Goal: Task Accomplishment & Management: Manage account settings

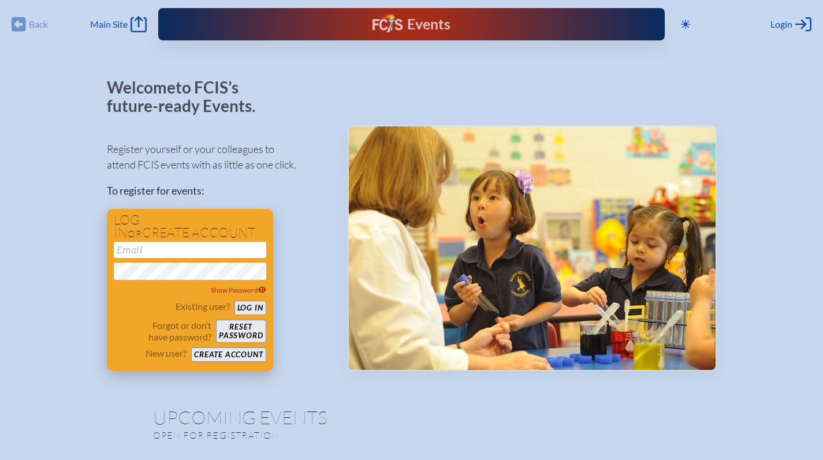
type input "[EMAIL_ADDRESS][DOMAIN_NAME]"
click at [247, 307] on button "Log in" at bounding box center [250, 308] width 32 height 14
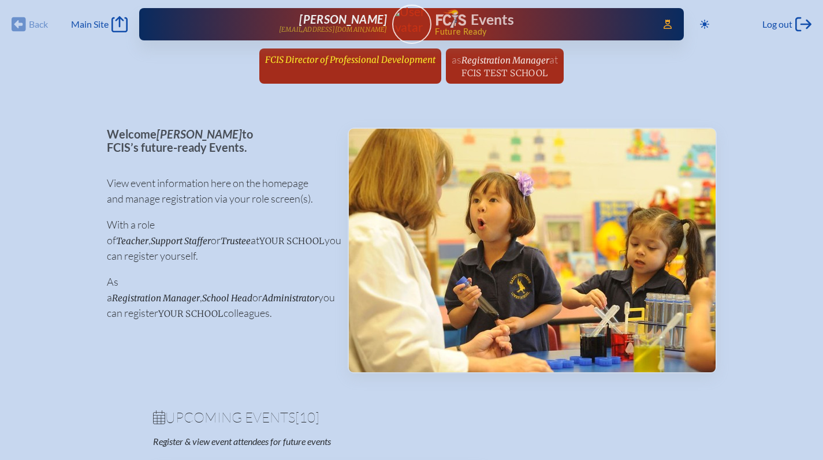
click at [337, 60] on span "FCIS Director of Professional Development" at bounding box center [350, 59] width 170 height 11
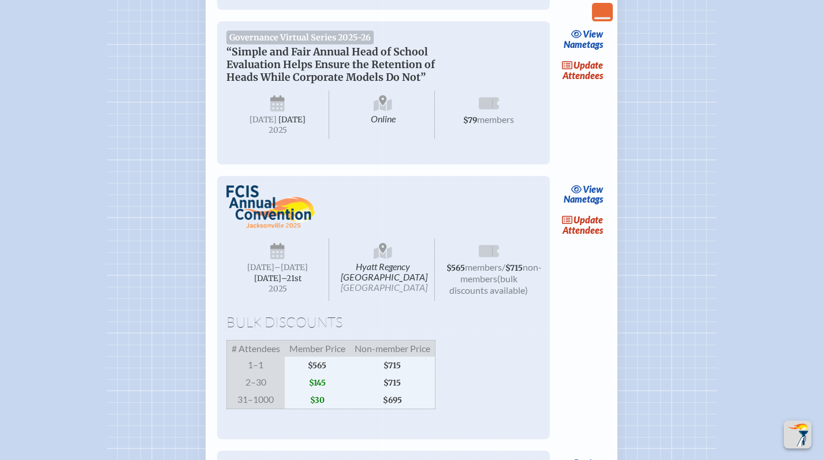
scroll to position [939, 0]
click at [576, 238] on link "update Attendees" at bounding box center [582, 225] width 47 height 27
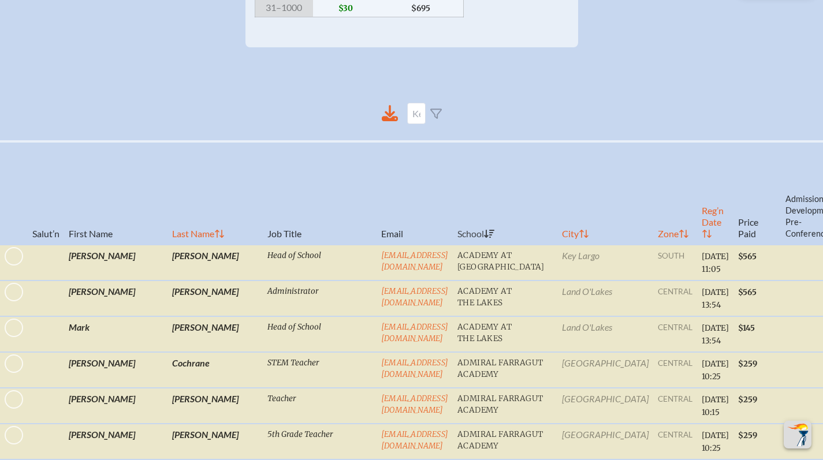
scroll to position [371, 0]
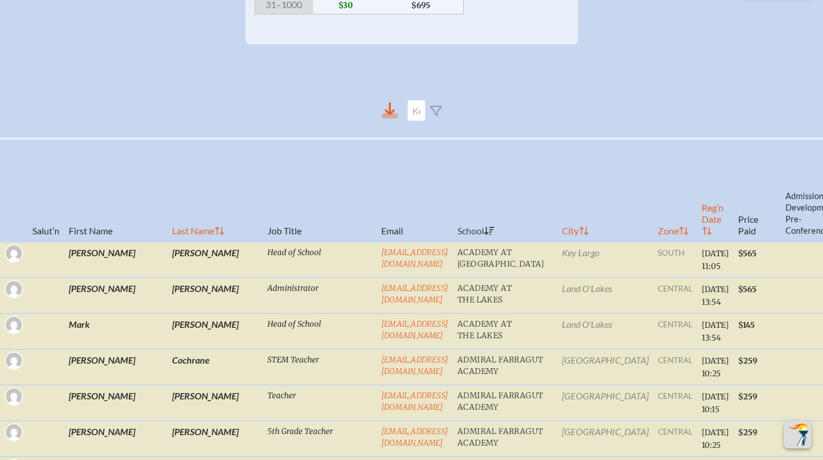
click at [386, 117] on icon at bounding box center [390, 110] width 16 height 16
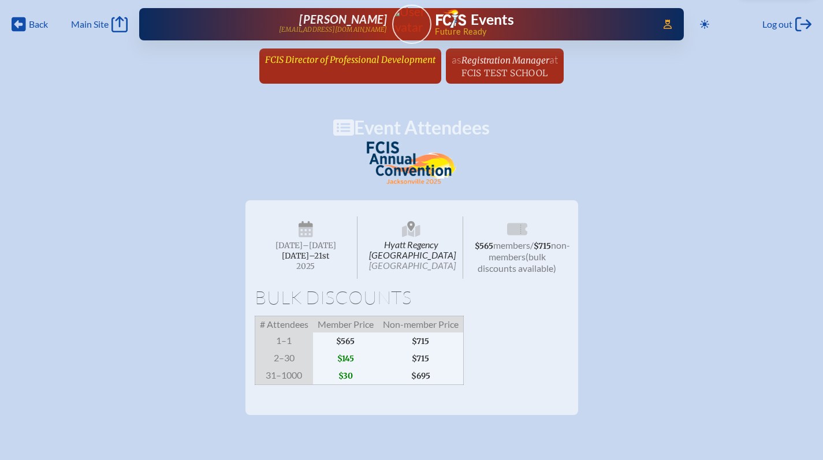
click at [333, 56] on span "FCIS Director of Professional Development" at bounding box center [350, 59] width 170 height 11
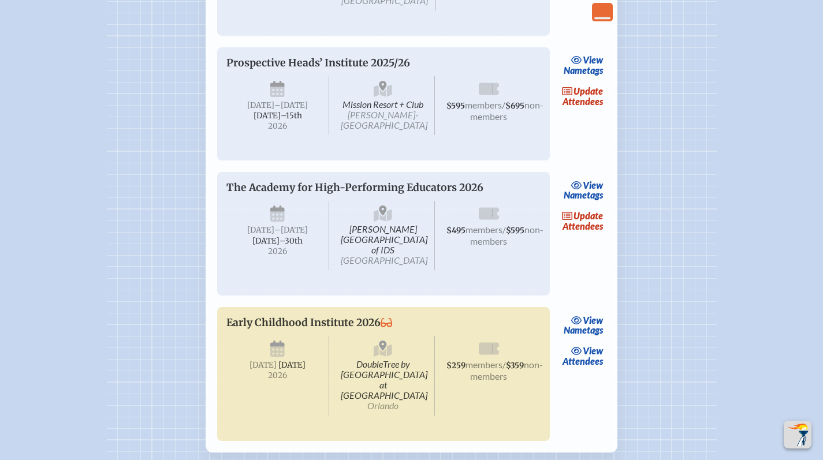
scroll to position [1457, 0]
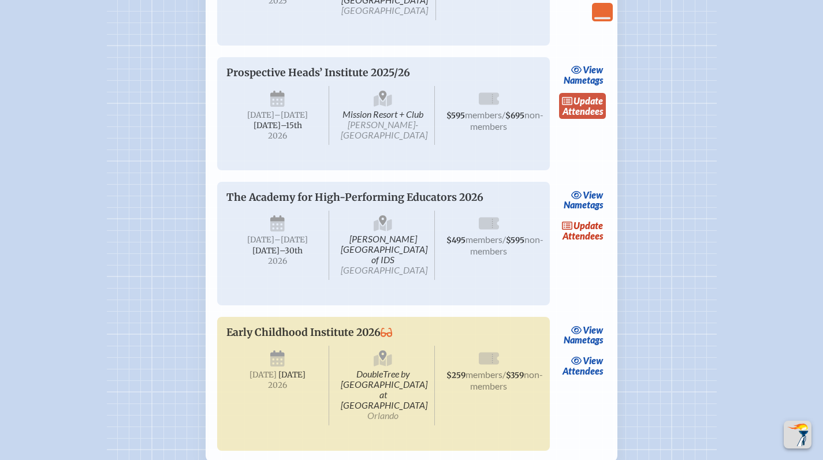
click at [585, 120] on link "update Attendees" at bounding box center [582, 106] width 47 height 27
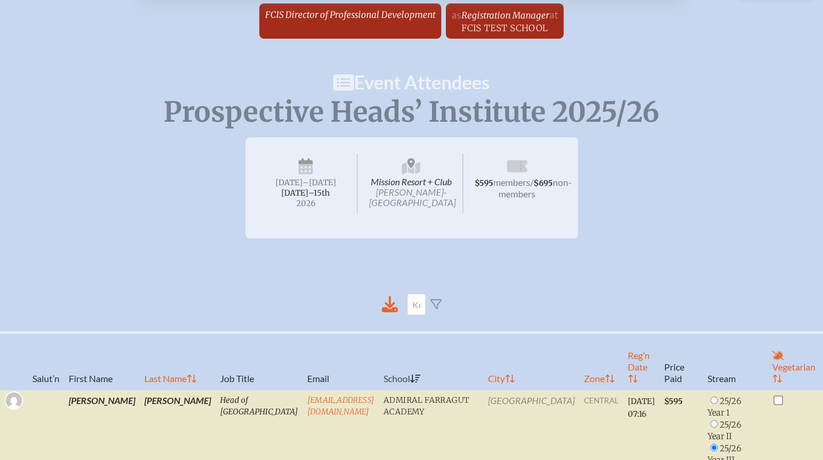
scroll to position [75, 0]
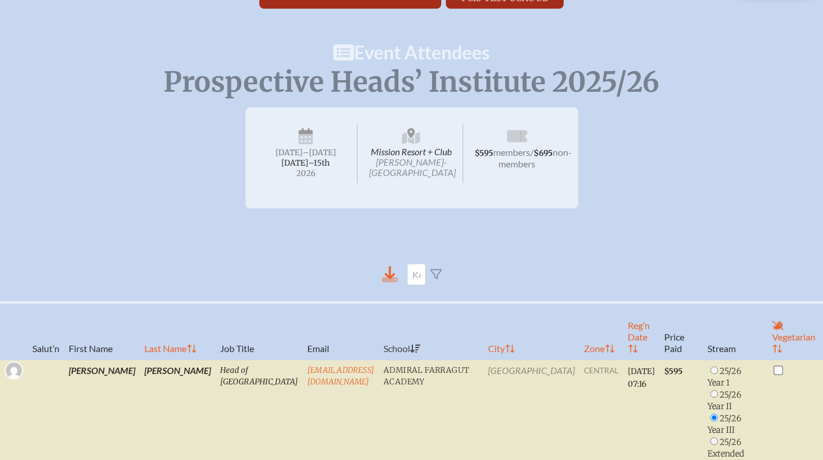
click at [389, 271] on icon at bounding box center [389, 272] width 10 height 13
